Goal: Task Accomplishment & Management: Manage account settings

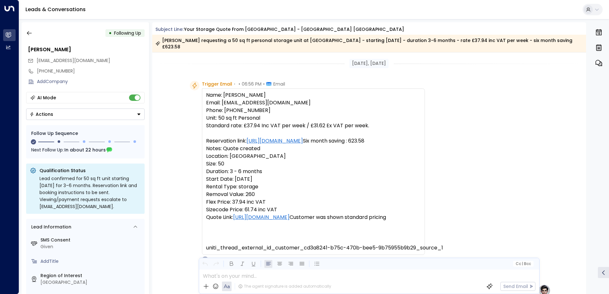
scroll to position [459, 0]
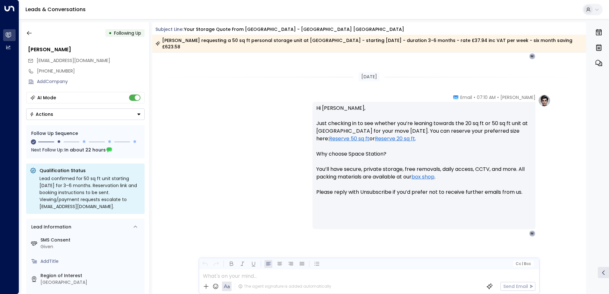
click at [23, 32] on div "• Following Up [PERSON_NAME] [PERSON_NAME][EMAIL_ADDRESS][DOMAIN_NAME] [PHONE_N…" at bounding box center [85, 158] width 127 height 272
click at [28, 31] on icon "button" at bounding box center [29, 33] width 6 height 6
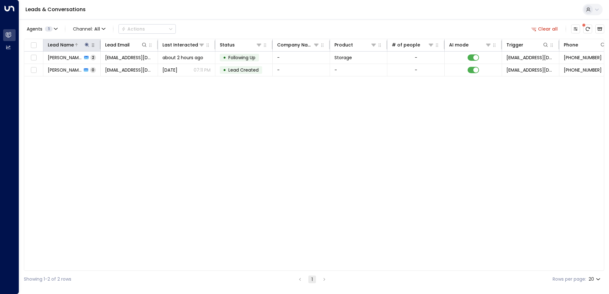
click at [88, 46] on icon at bounding box center [86, 44] width 5 height 5
click at [126, 67] on icon "button" at bounding box center [127, 68] width 4 height 4
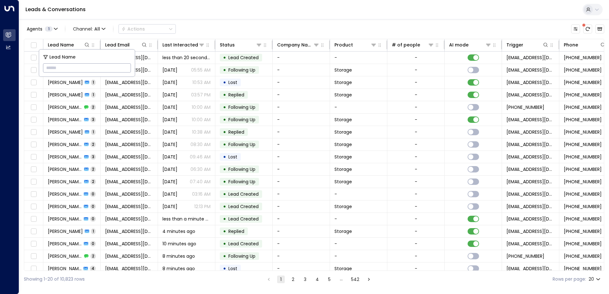
click at [222, 25] on div "Agents 1 Channel: All Actions" at bounding box center [314, 28] width 580 height 13
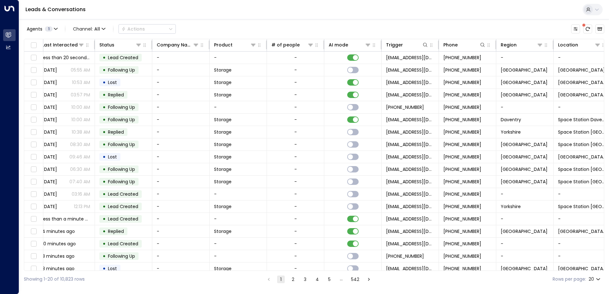
scroll to position [0, 130]
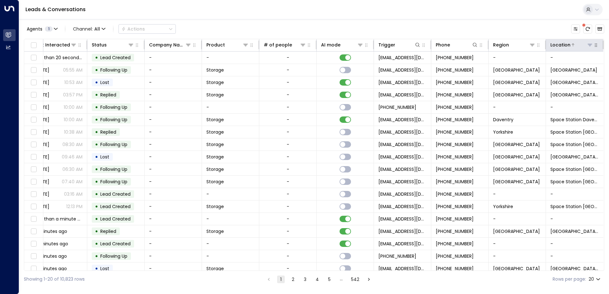
click at [589, 45] on icon at bounding box center [589, 44] width 5 height 5
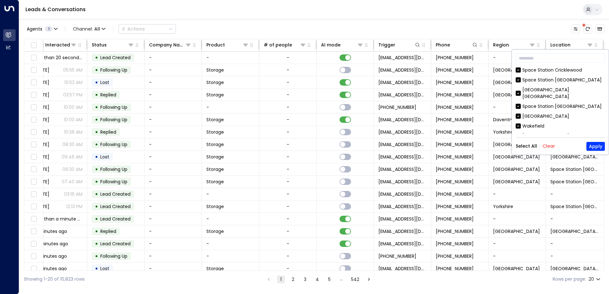
click at [550, 146] on button "Clear" at bounding box center [548, 146] width 13 height 5
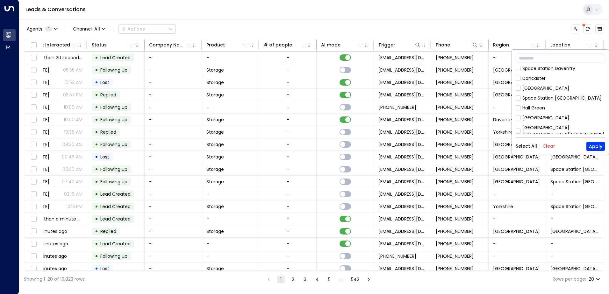
scroll to position [170, 0]
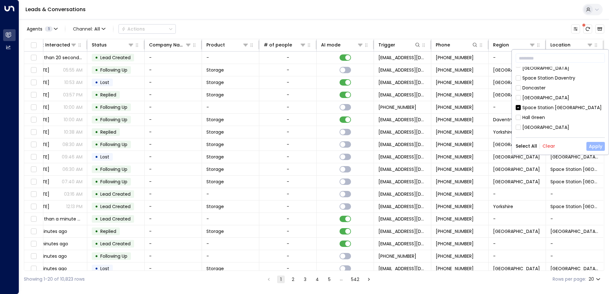
click at [600, 148] on button "Apply" at bounding box center [595, 146] width 18 height 9
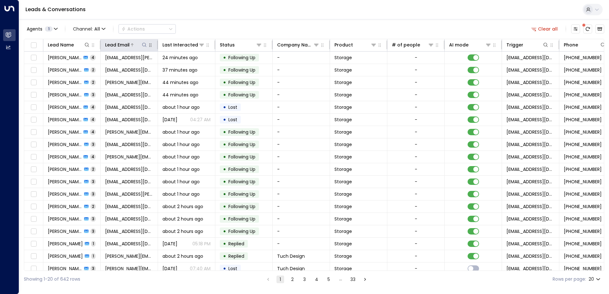
click at [145, 44] on icon at bounding box center [144, 44] width 5 height 5
click at [111, 69] on input "text" at bounding box center [144, 68] width 88 height 12
type input "*****"
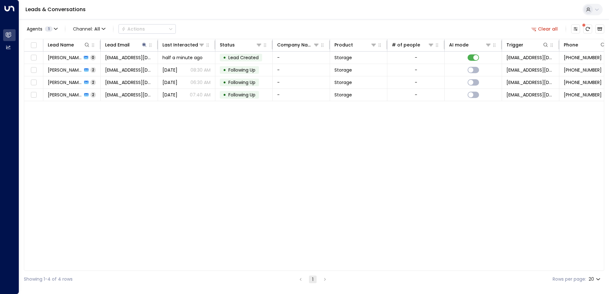
click at [125, 160] on div "Lead Name Lead Email Last Interacted Status Company Name Product # of people AI…" at bounding box center [314, 155] width 580 height 232
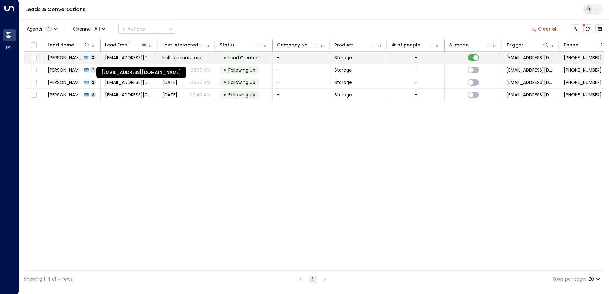
click at [137, 57] on span "[EMAIL_ADDRESS][DOMAIN_NAME]" at bounding box center [129, 57] width 48 height 6
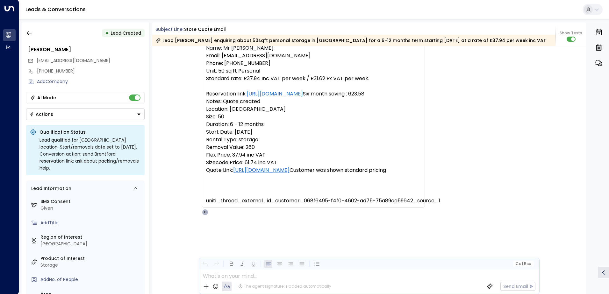
scroll to position [433, 0]
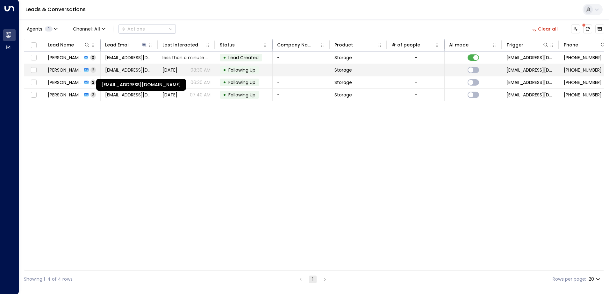
click at [147, 70] on span "[EMAIL_ADDRESS][DOMAIN_NAME]" at bounding box center [129, 70] width 48 height 6
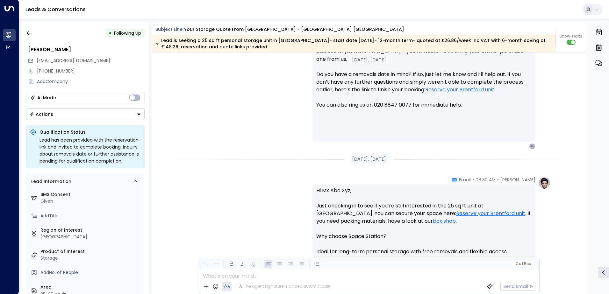
scroll to position [541, 0]
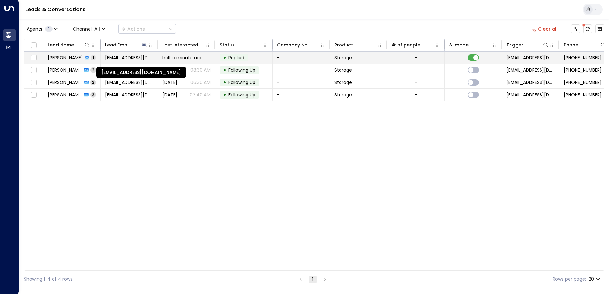
click at [137, 58] on span "[EMAIL_ADDRESS][DOMAIN_NAME]" at bounding box center [129, 57] width 48 height 6
